Goal: Task Accomplishment & Management: Use online tool/utility

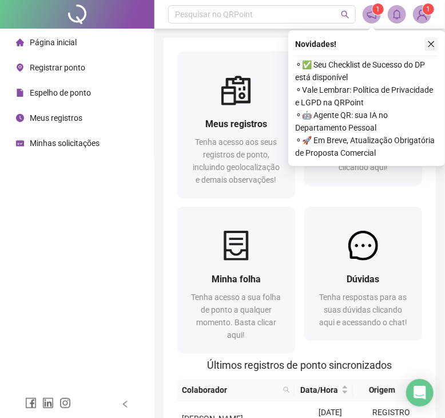
click at [433, 41] on icon "close" at bounding box center [431, 44] width 8 height 8
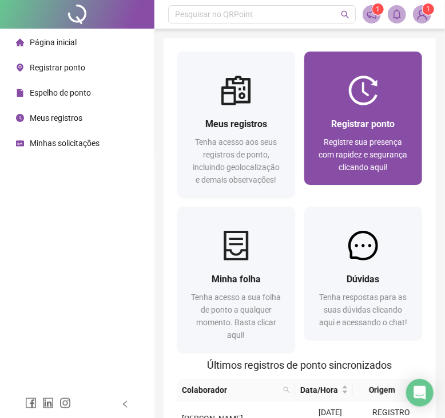
click at [406, 126] on div "Registrar ponto" at bounding box center [363, 124] width 90 height 14
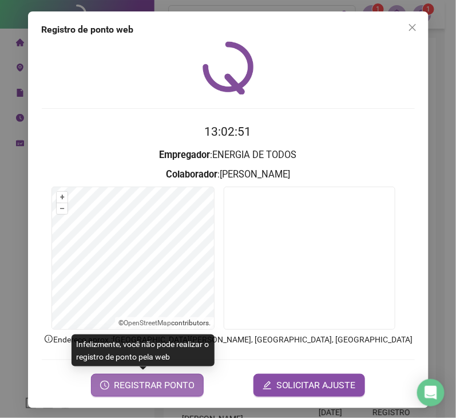
click at [157, 382] on span "REGISTRAR PONTO" at bounding box center [154, 385] width 81 height 14
